Goal: Check status: Check status

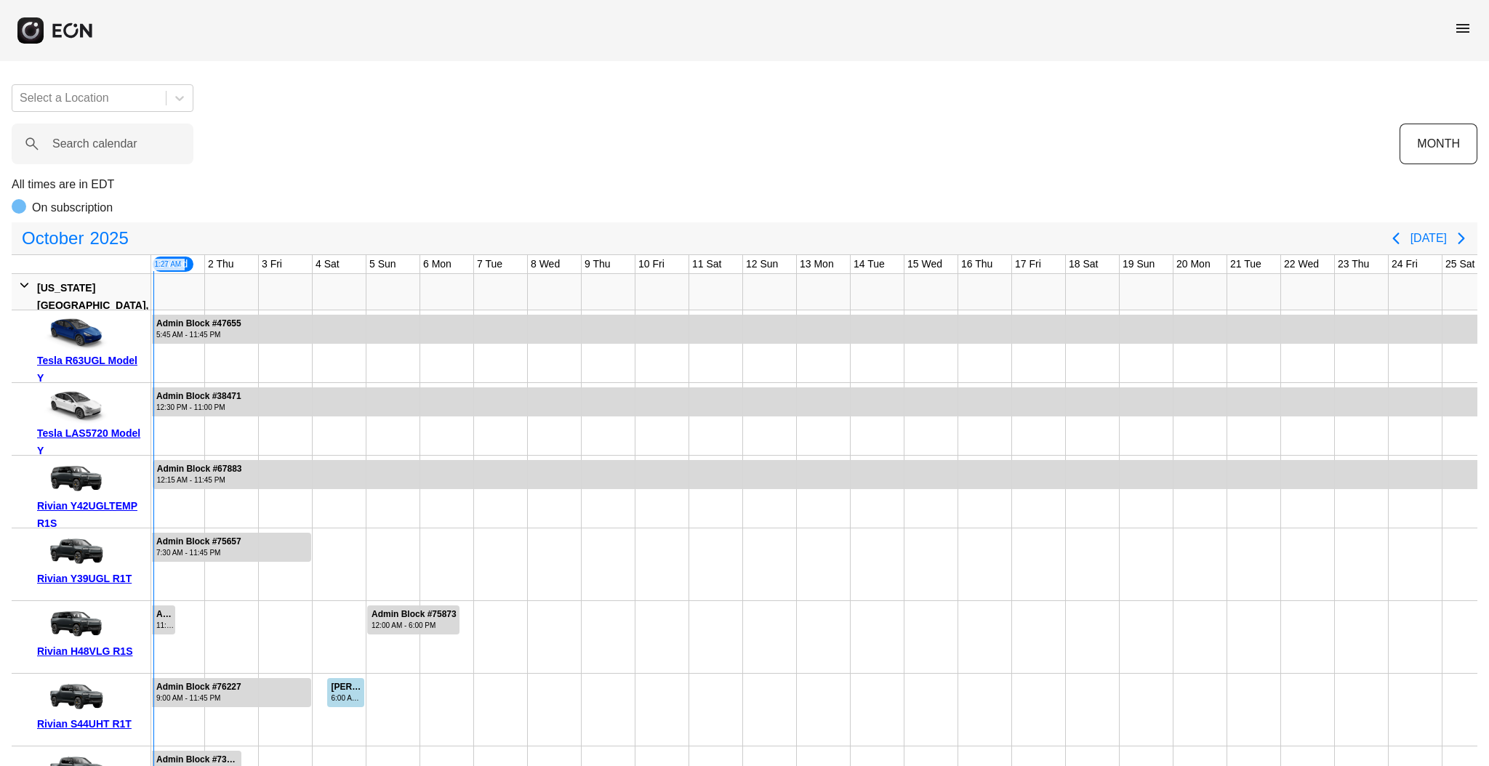
scroll to position [0, 1]
click at [1463, 27] on span "menu" at bounding box center [1462, 28] width 17 height 17
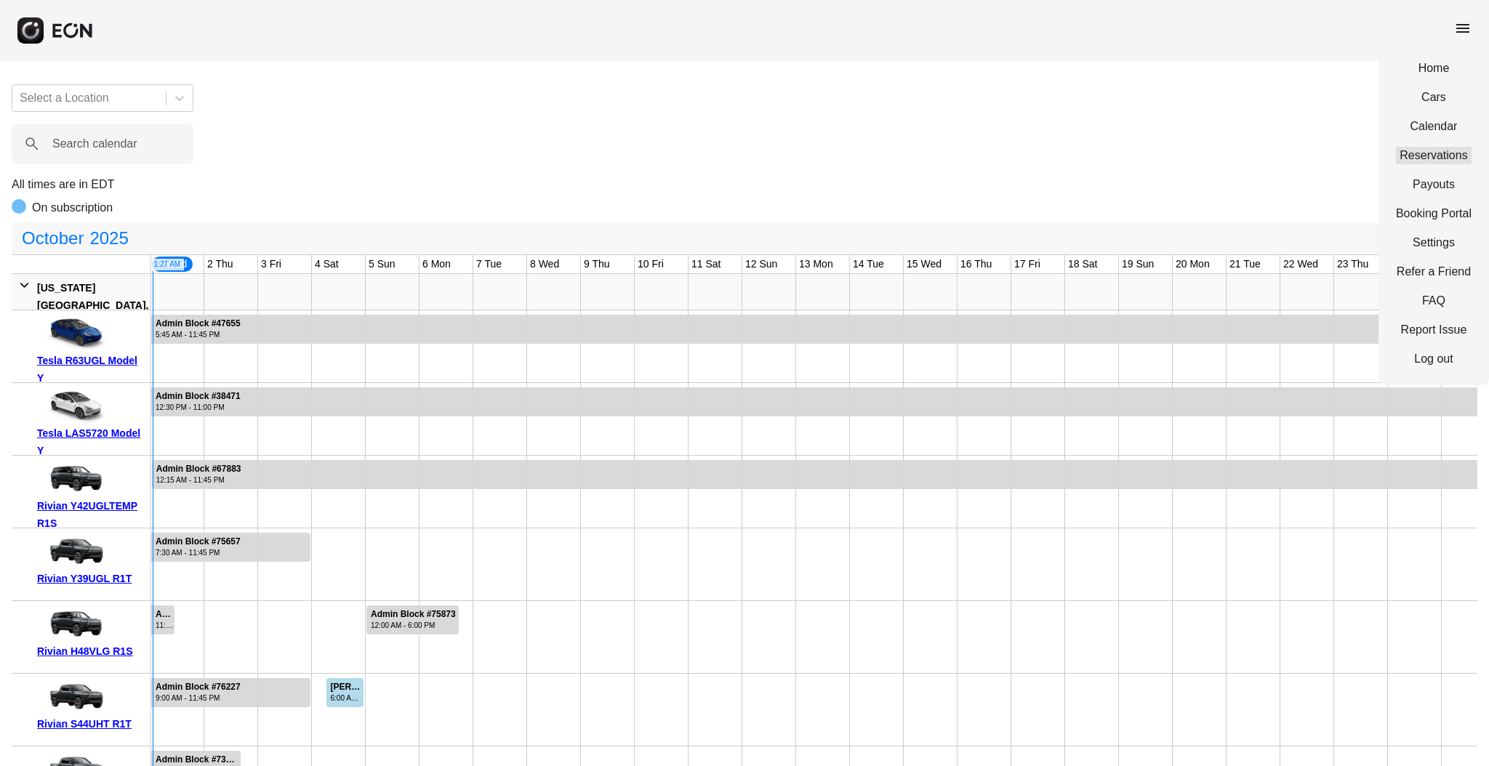
click at [1424, 158] on link "Reservations" at bounding box center [1434, 155] width 76 height 17
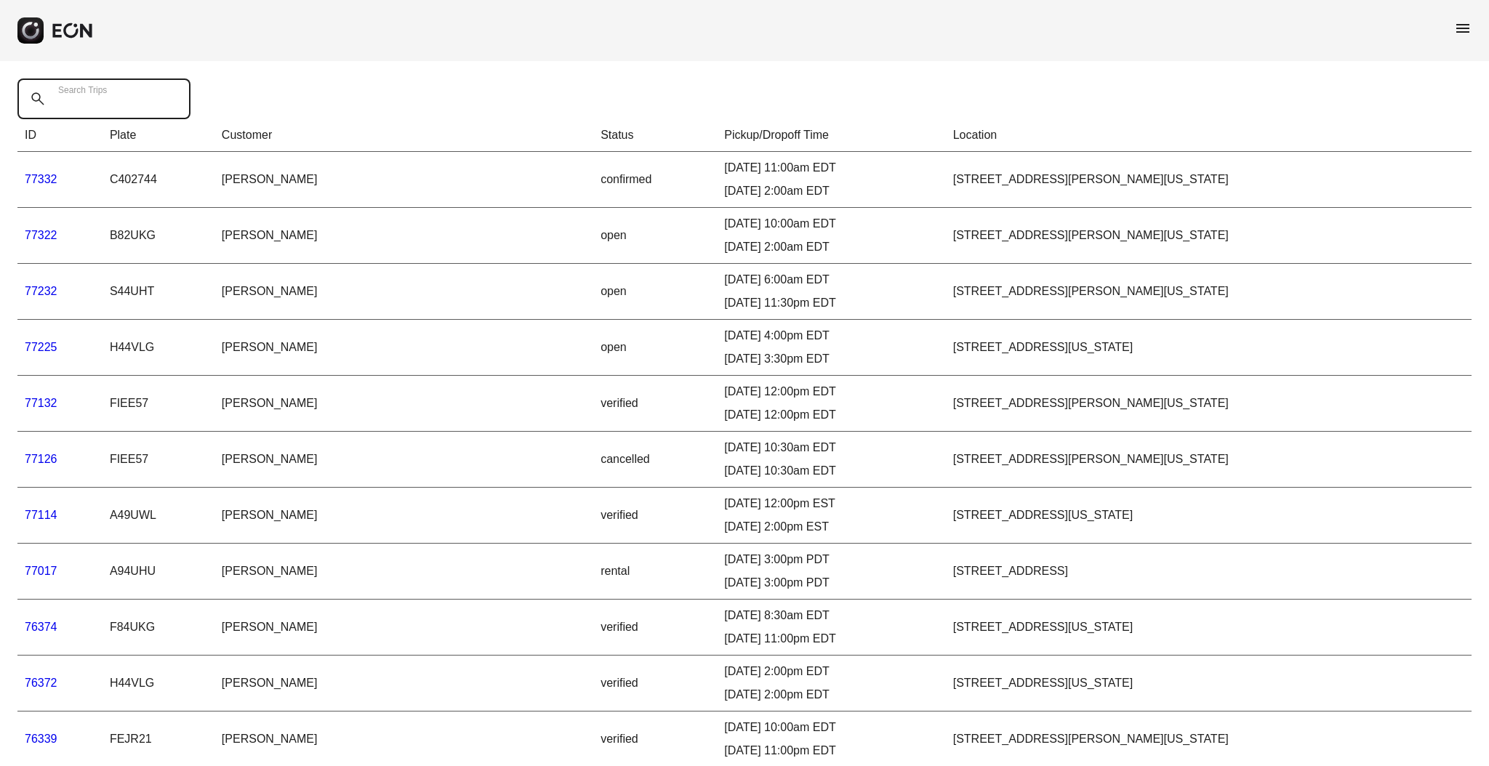
click at [109, 116] on Trips "Search Trips" at bounding box center [103, 99] width 173 height 41
paste Trips "*****"
type Trips "*****"
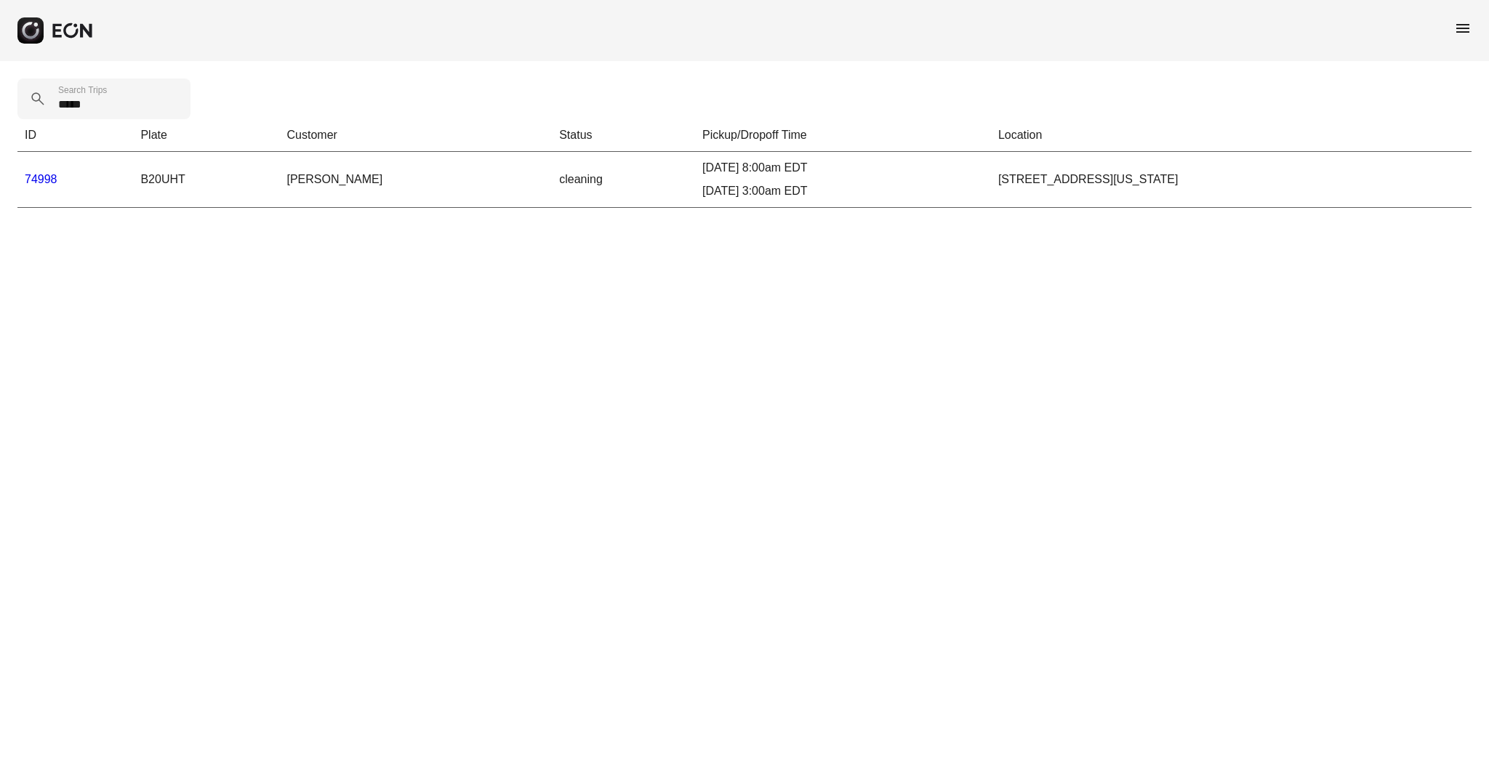
click at [30, 175] on link "74998" at bounding box center [41, 179] width 33 height 12
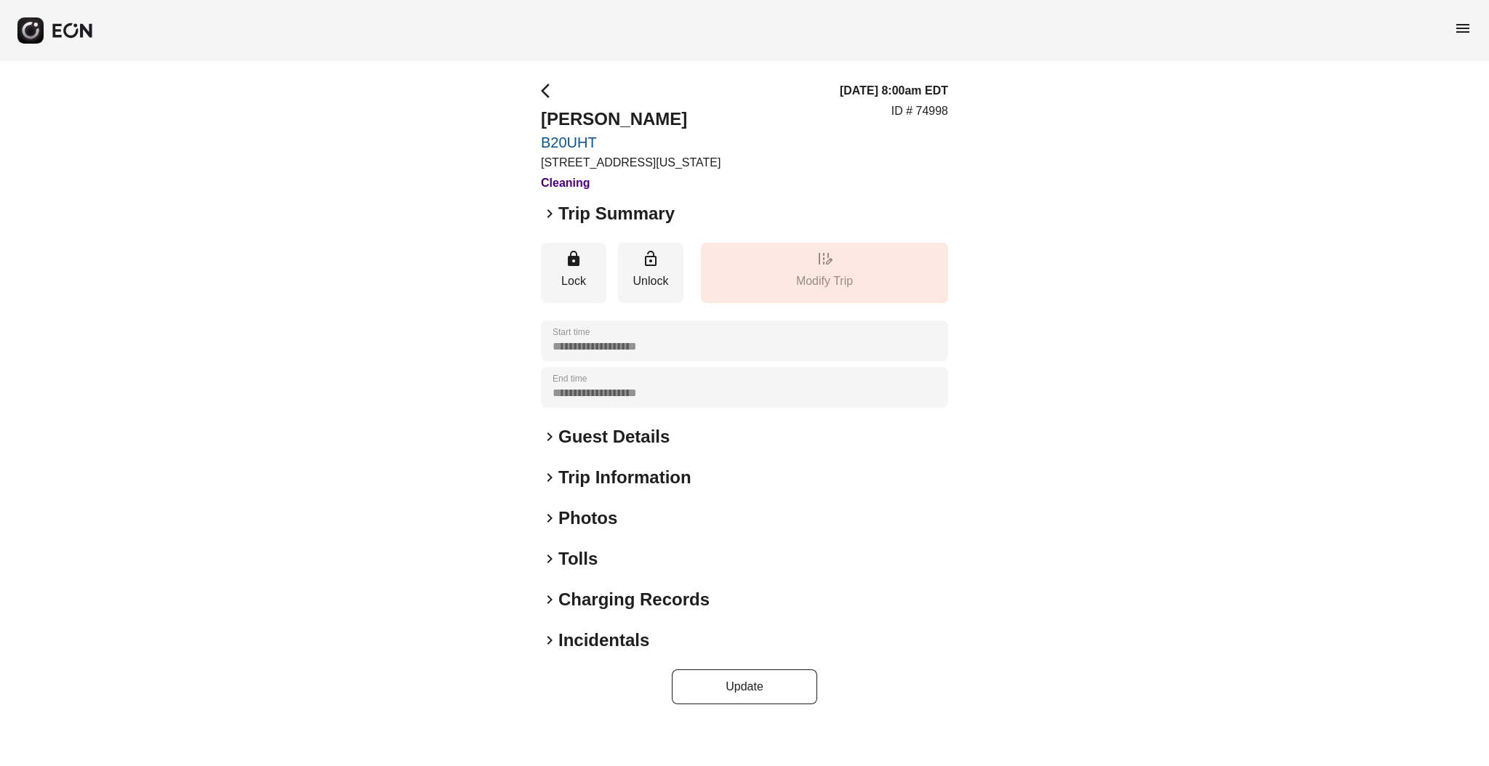
click at [579, 551] on h2 "Tolls" at bounding box center [577, 559] width 39 height 23
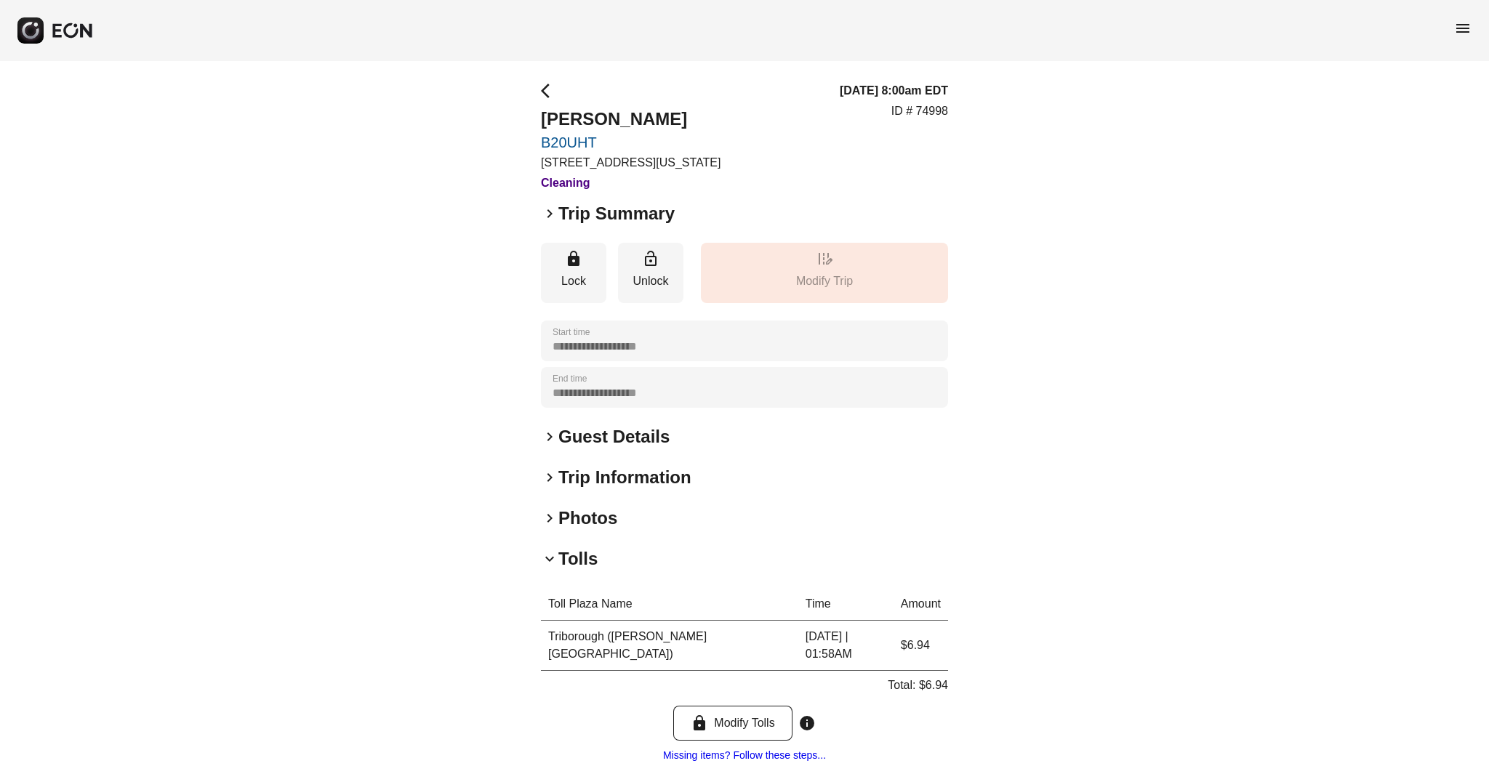
scroll to position [135, 0]
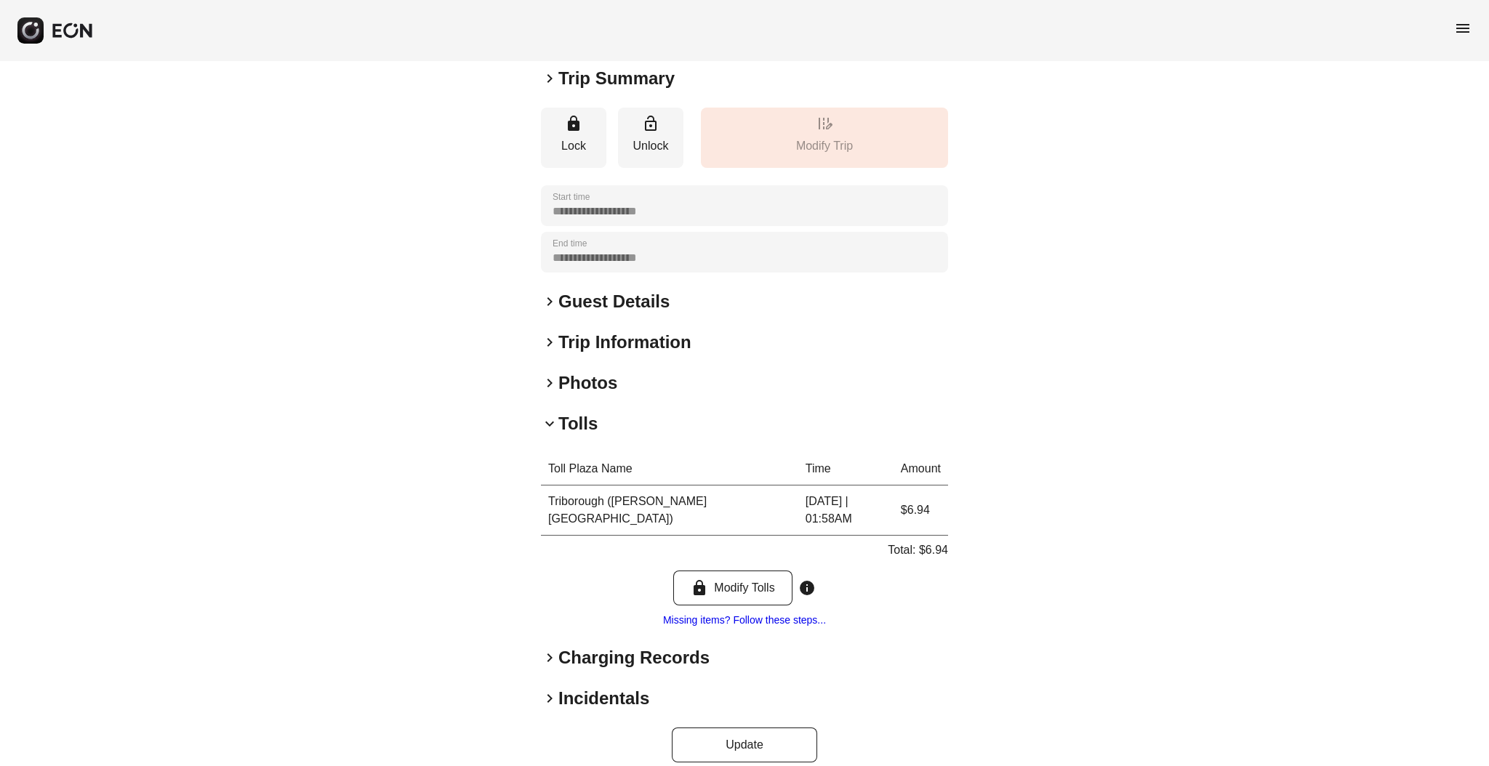
click at [568, 646] on h2 "Charging Records" at bounding box center [633, 657] width 151 height 23
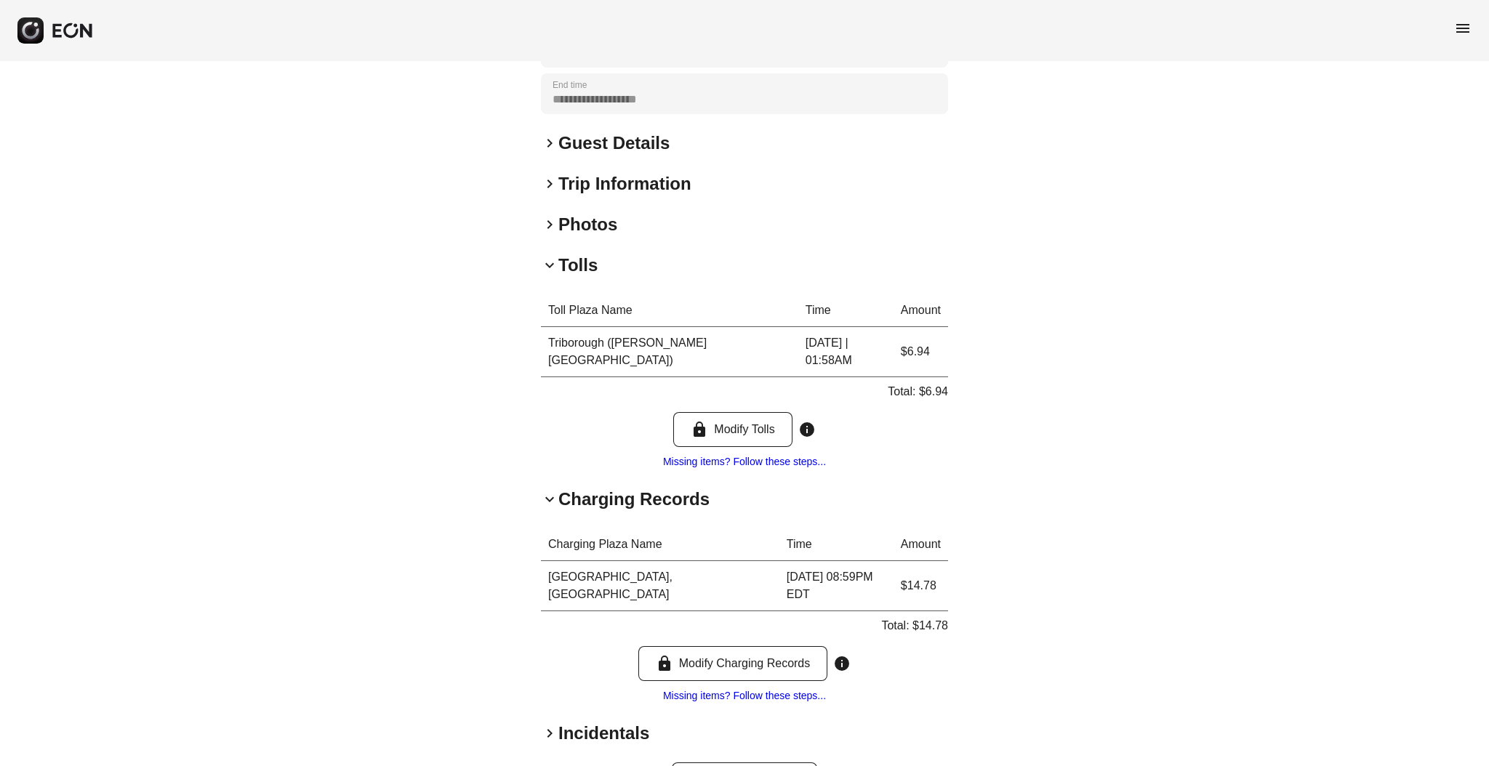
scroll to position [312, 0]
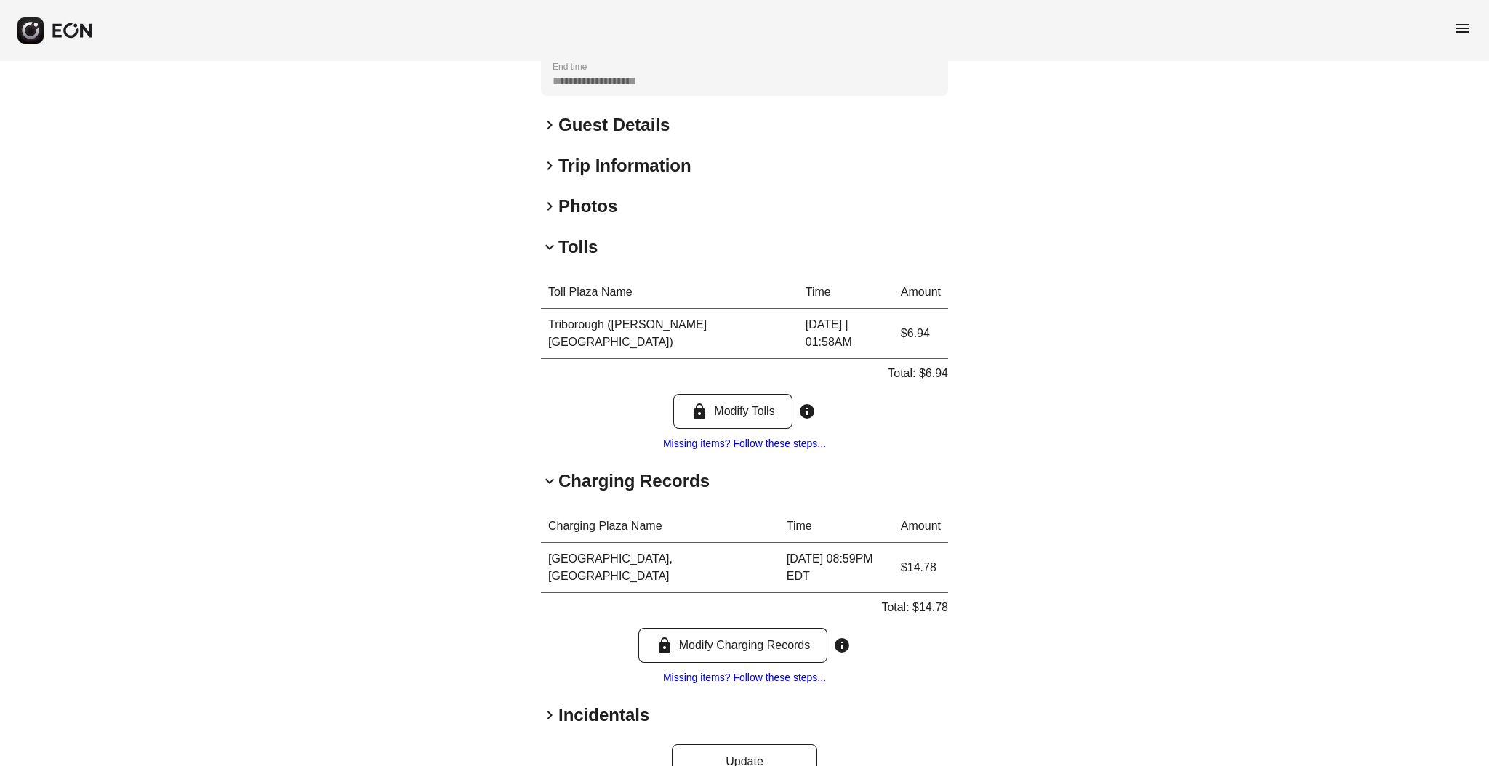
click at [928, 599] on p "Total: $14.78" at bounding box center [914, 607] width 67 height 17
copy p "14.78"
